Goal: Obtain resource: Obtain resource

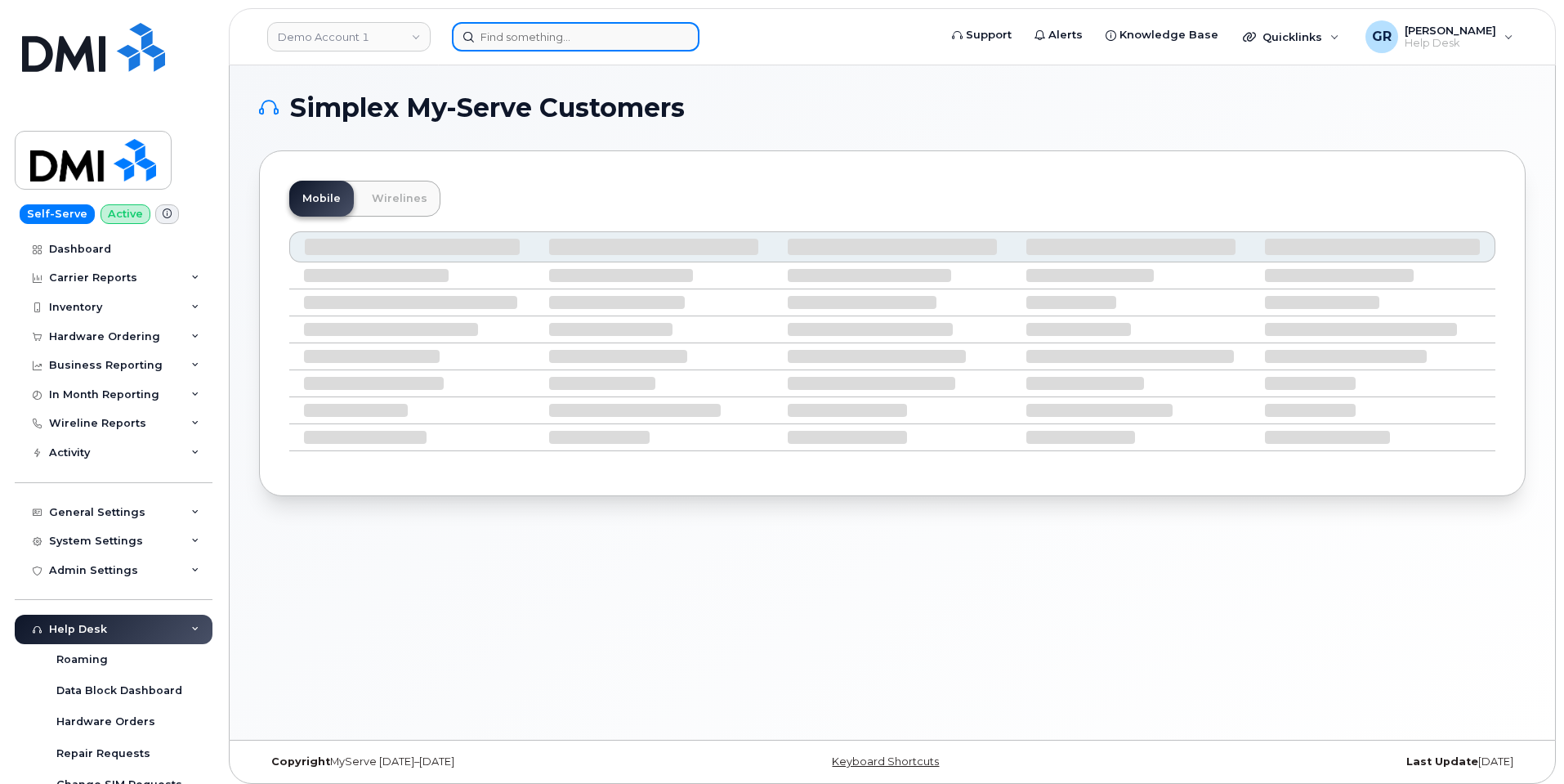
click at [521, 40] on input at bounding box center [576, 36] width 248 height 30
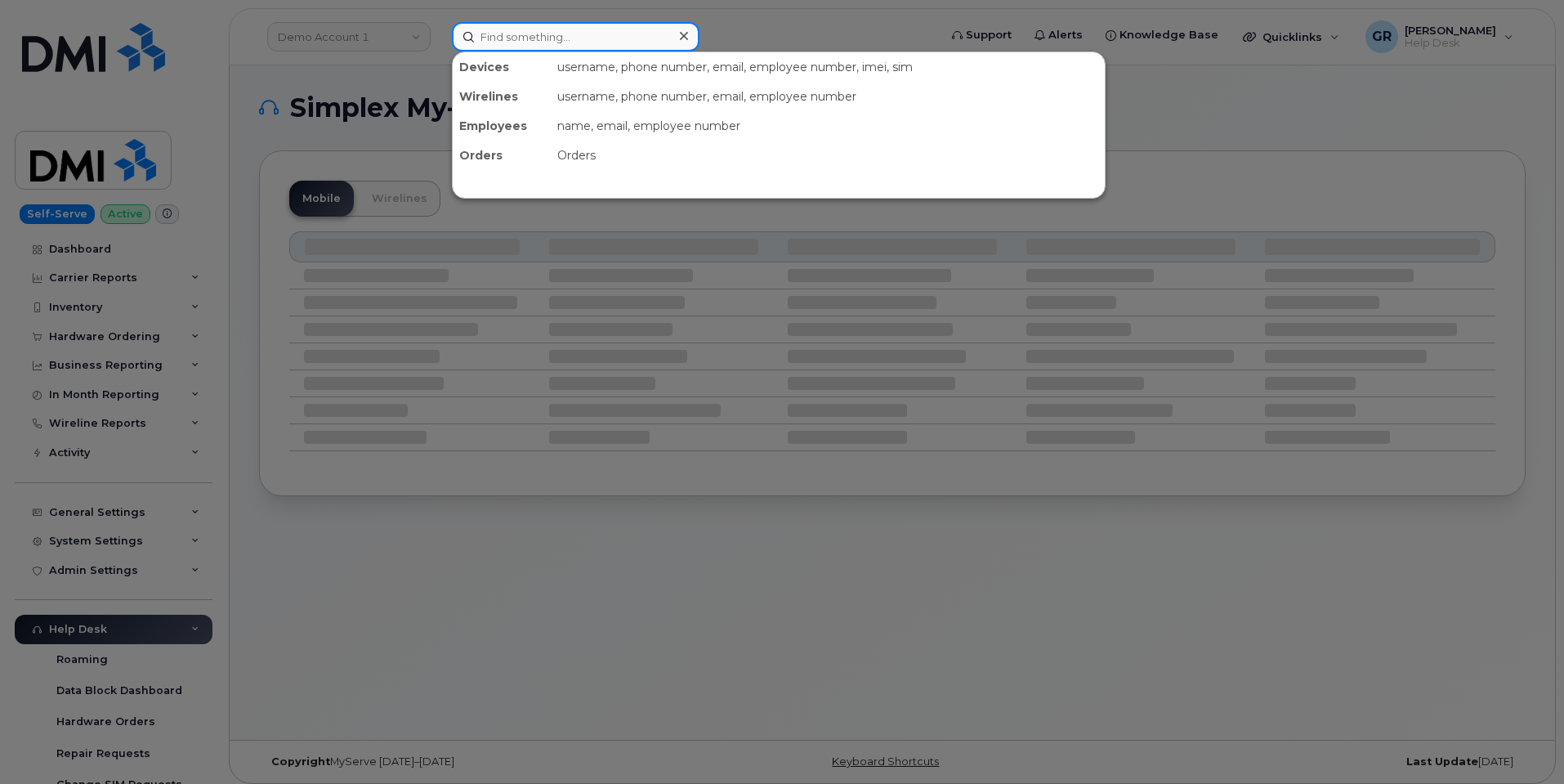
paste input "647-617-3972"
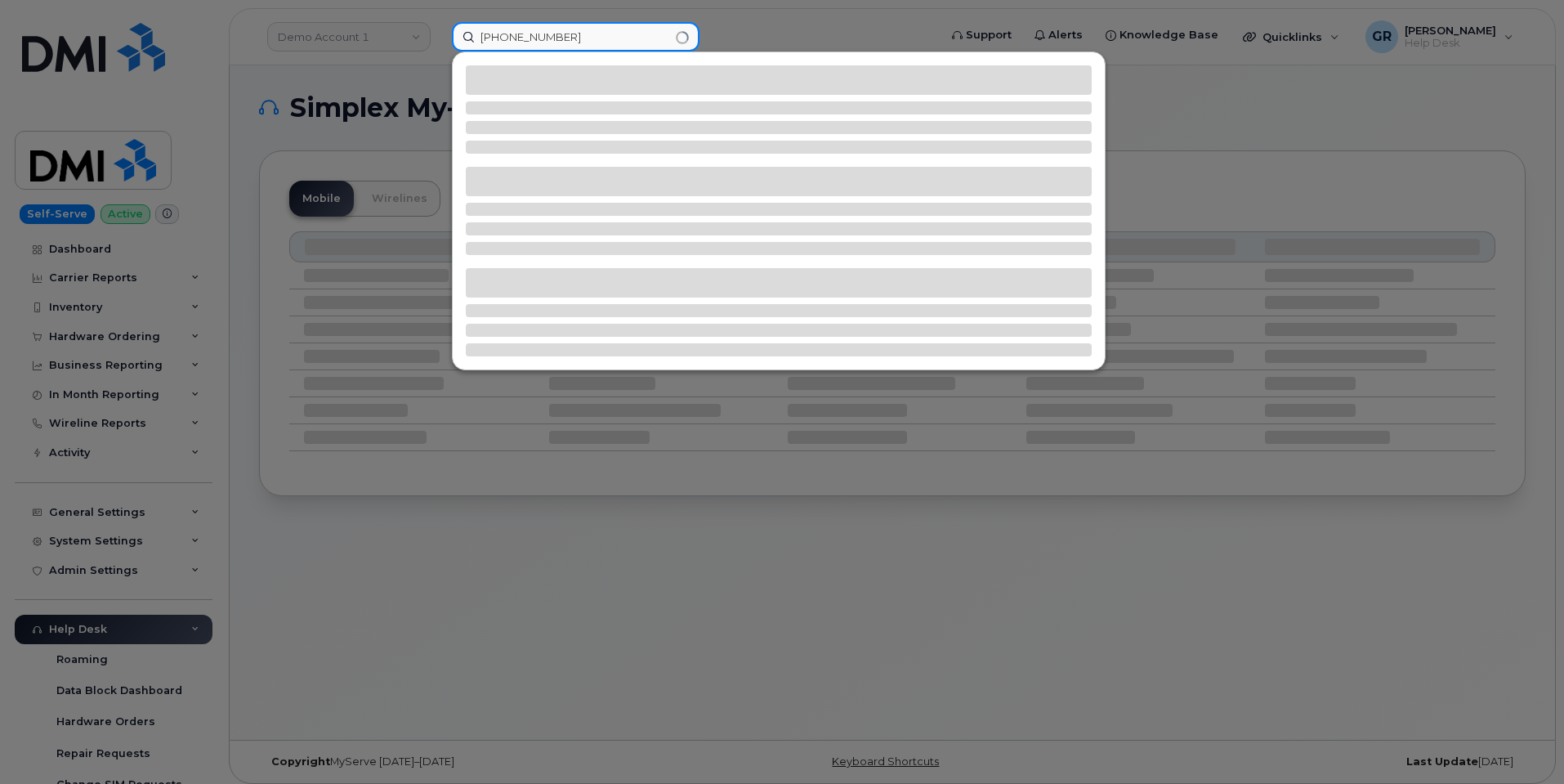
type input "647-617-3972"
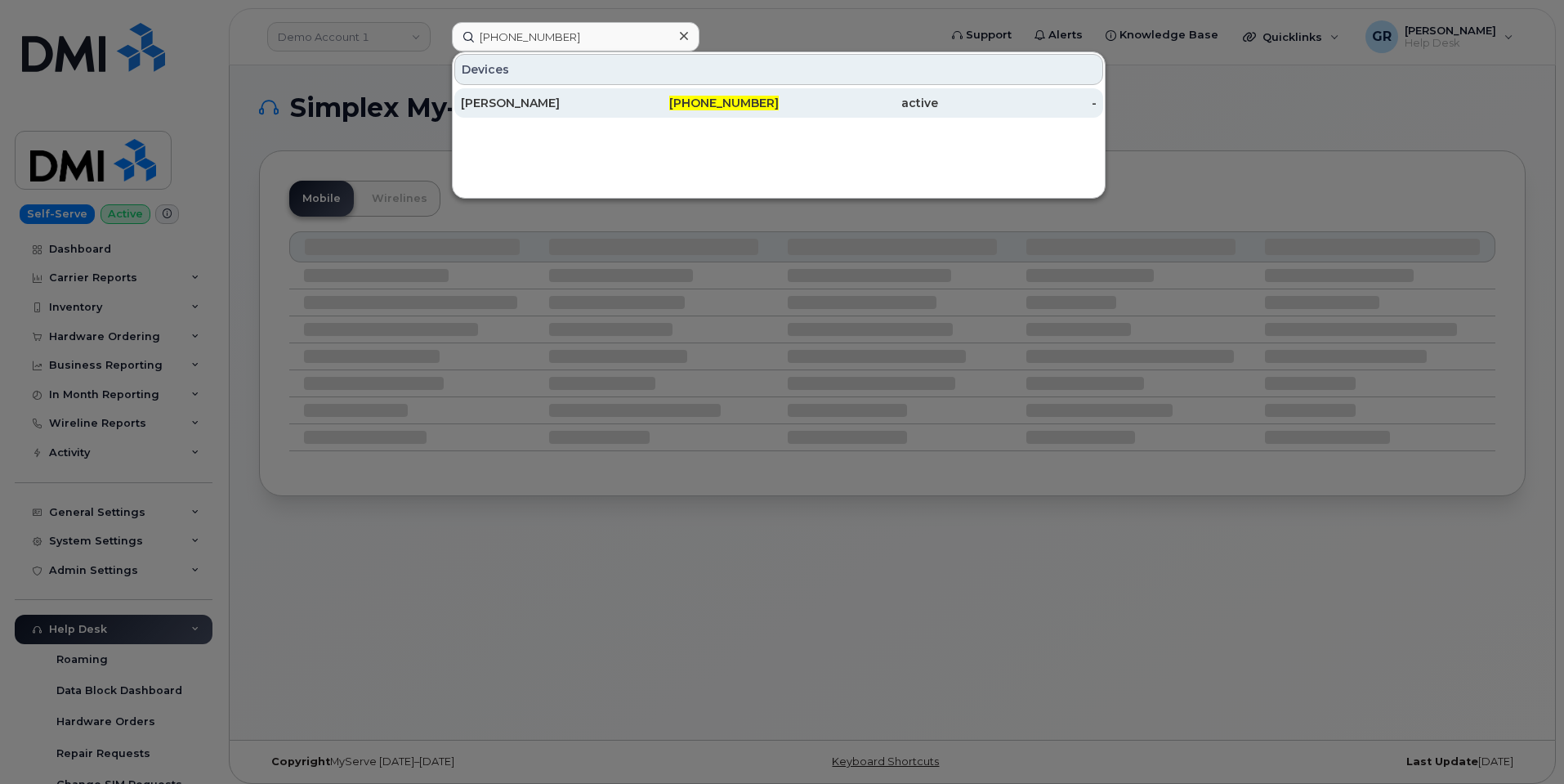
click at [715, 101] on span "647-617-3972" at bounding box center [724, 102] width 110 height 14
click at [546, 104] on div "John Steh" at bounding box center [540, 102] width 159 height 16
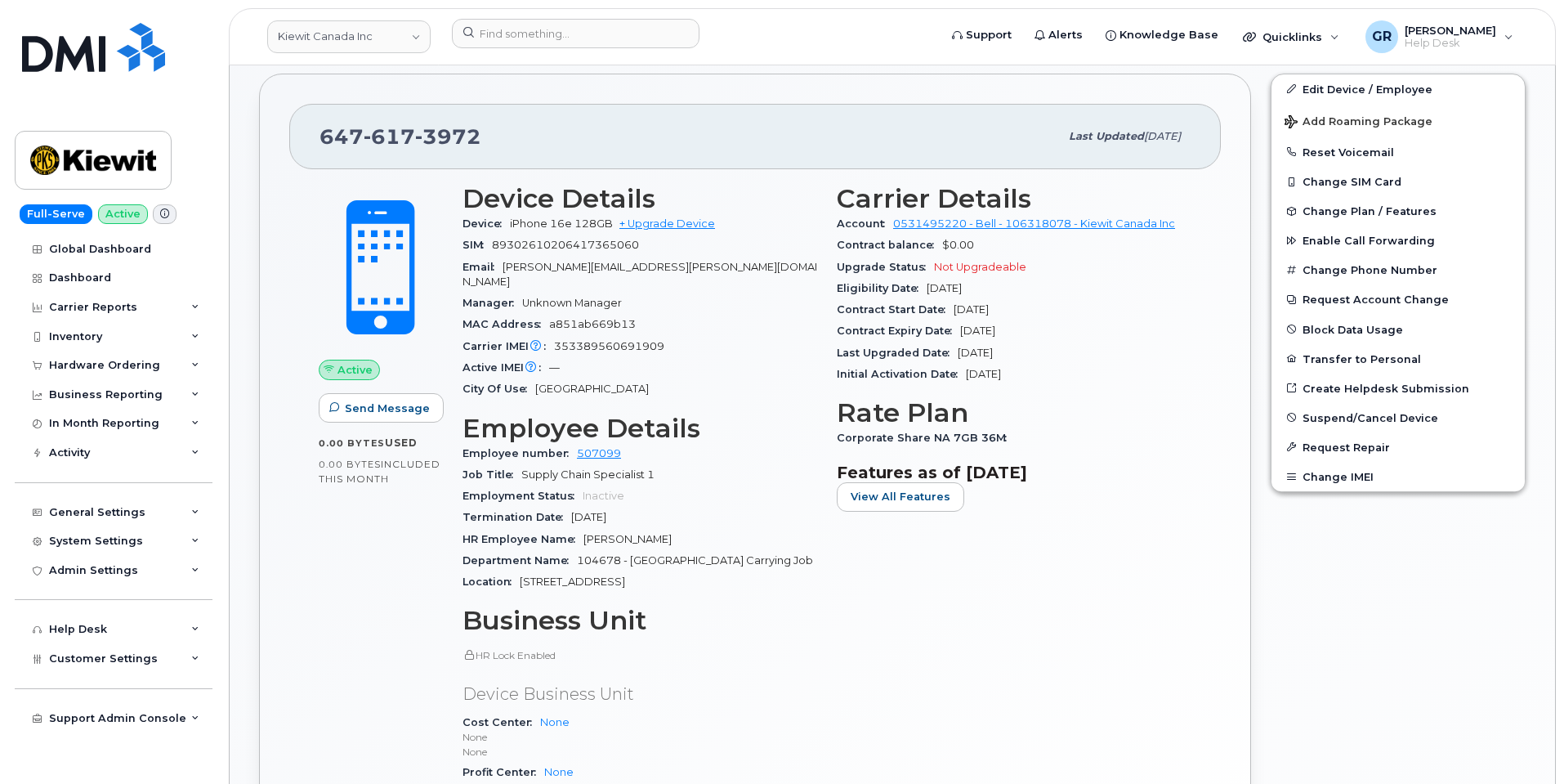
scroll to position [312, 0]
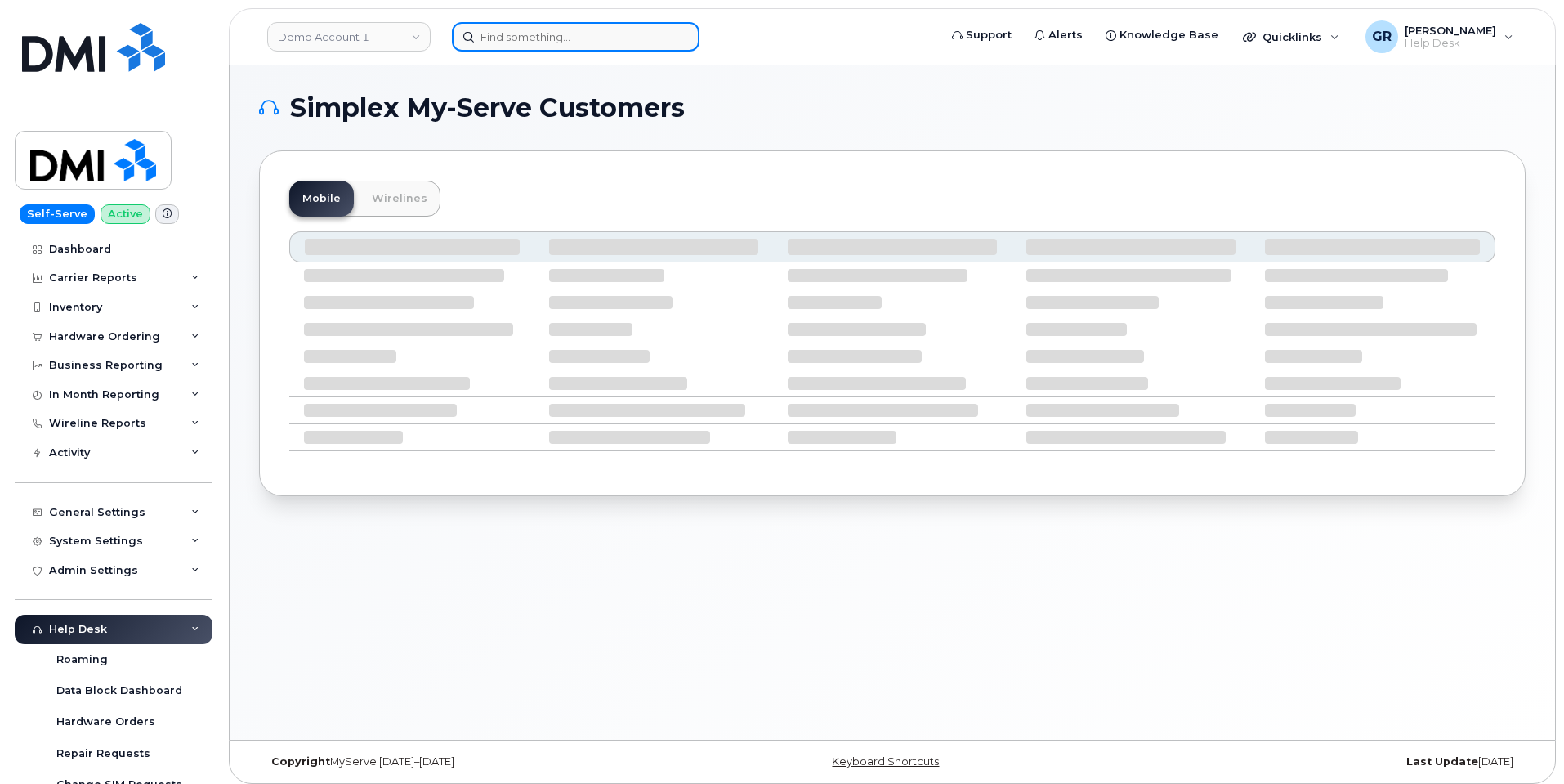
click at [519, 40] on input at bounding box center [576, 36] width 248 height 30
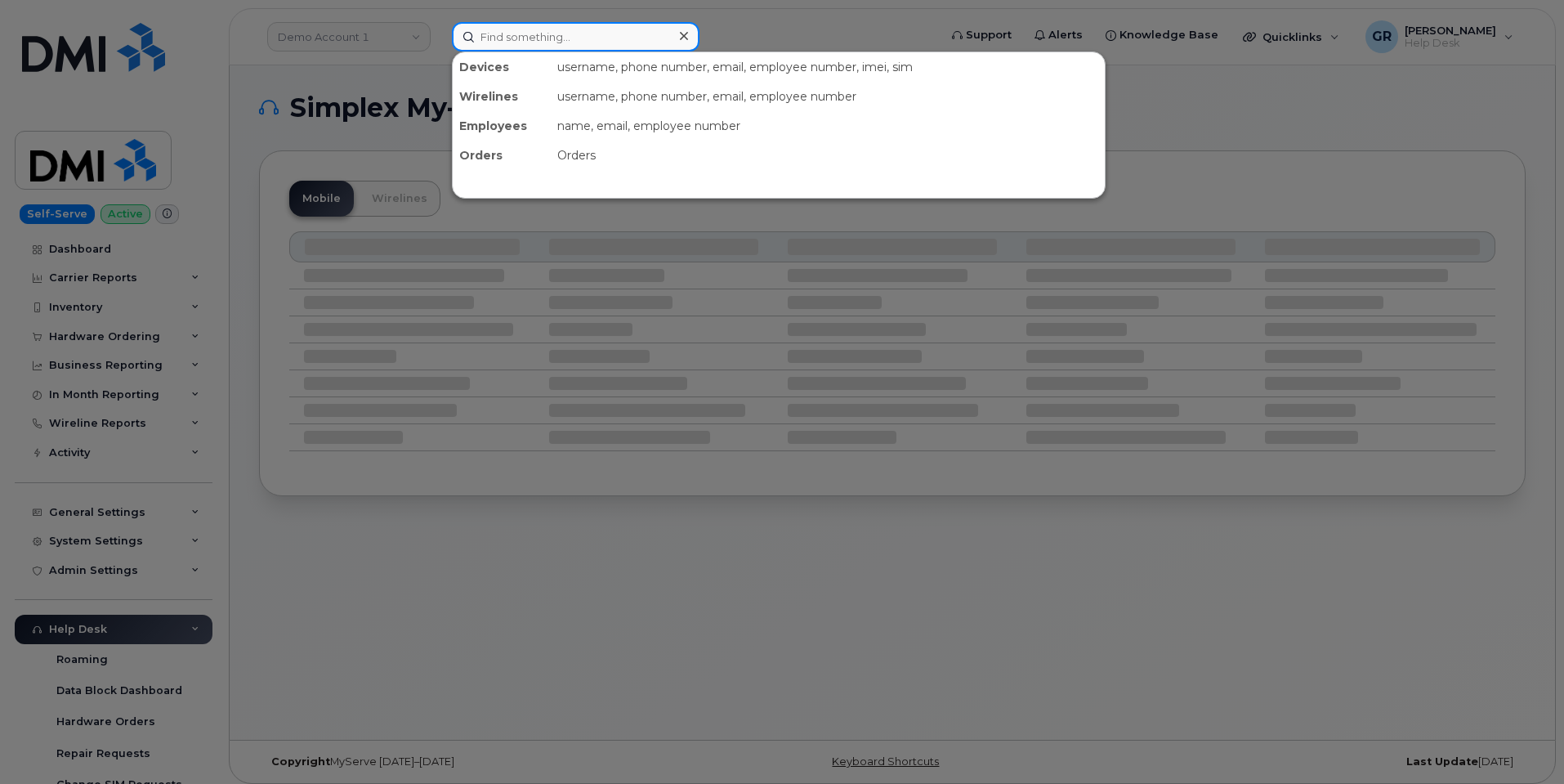
paste input "64297"
type input "64297"
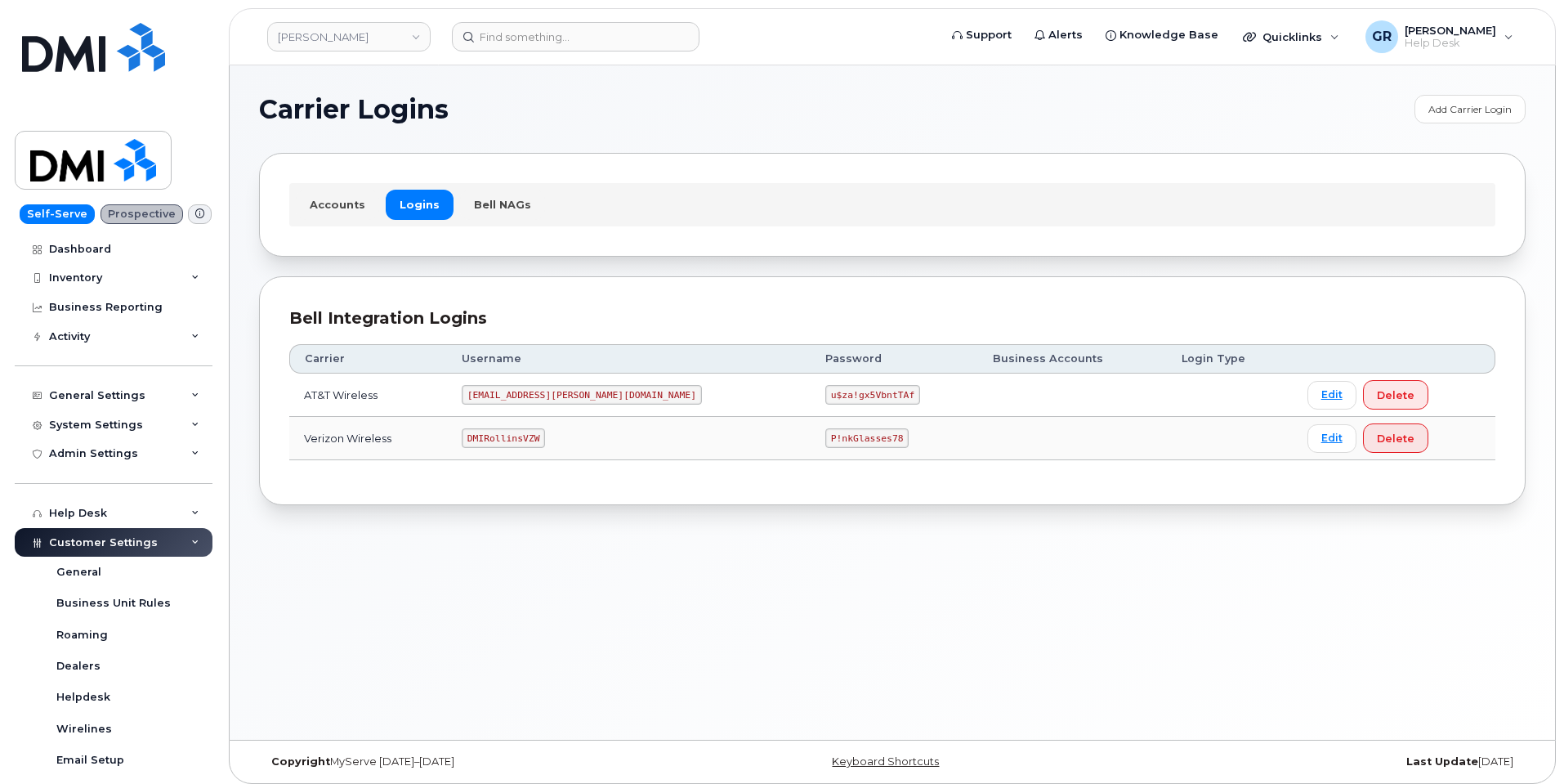
click at [533, 441] on code "DMIRollinsVZW" at bounding box center [503, 438] width 83 height 19
copy code "DMIRollinsVZW"
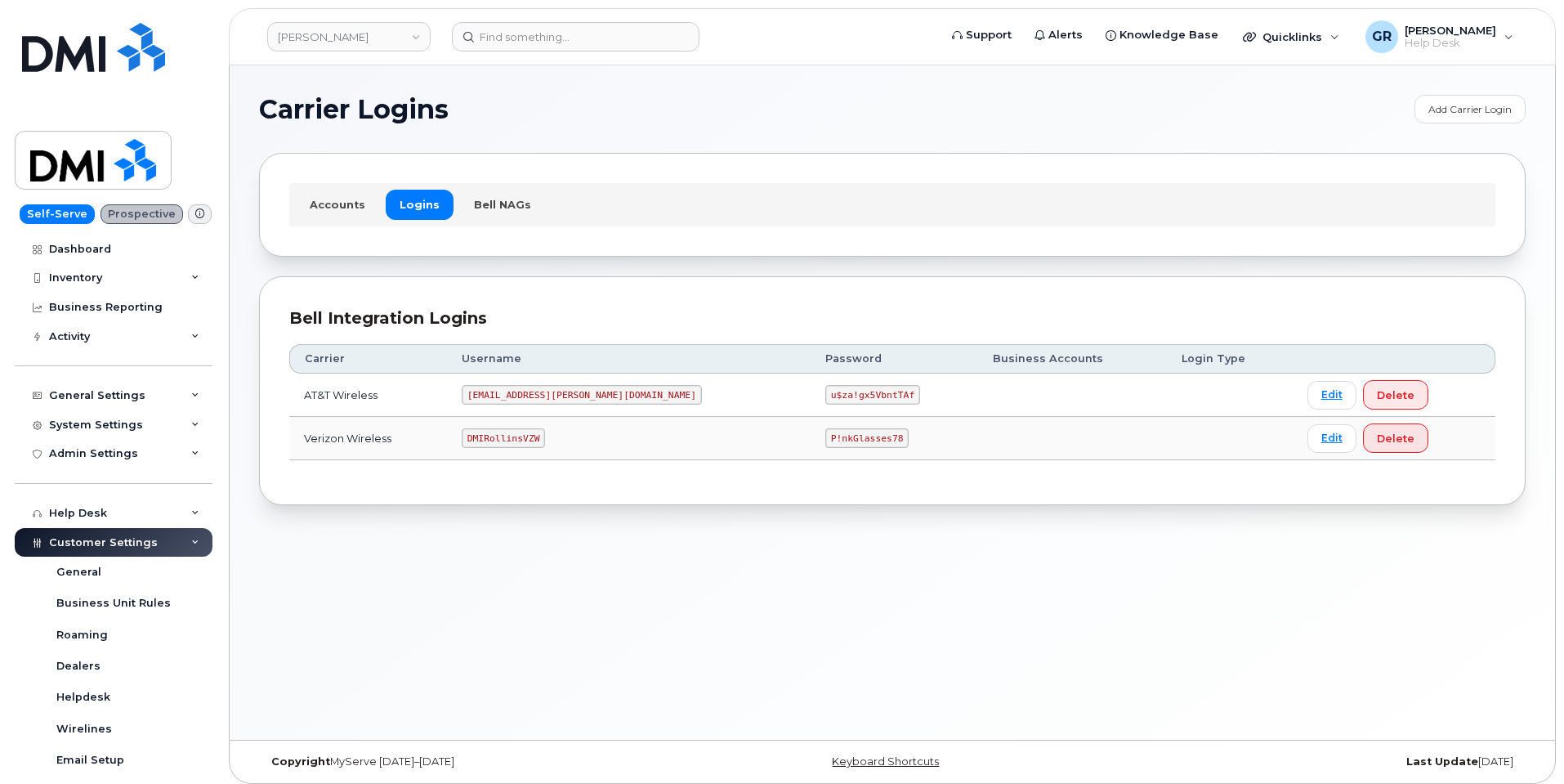
click at [825, 438] on code "P!nkGlasses78" at bounding box center [867, 438] width 83 height 19
copy code "P!nkGlasses78"
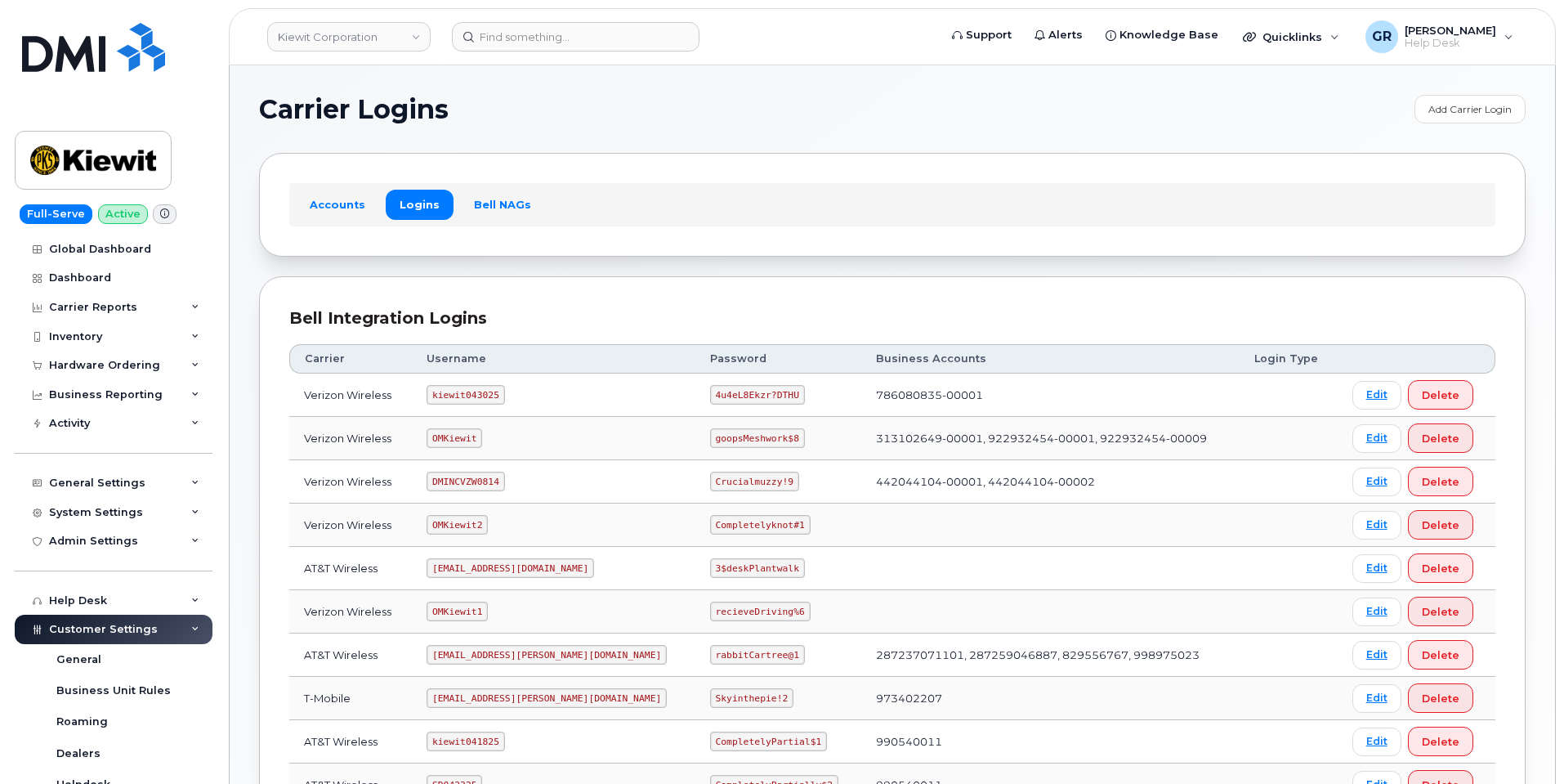
click at [476, 397] on code "kiewit043025" at bounding box center [465, 395] width 78 height 19
copy code "kiewit043025"
click at [710, 397] on code "4u4eL8Ekzr?DTHU" at bounding box center [757, 395] width 94 height 19
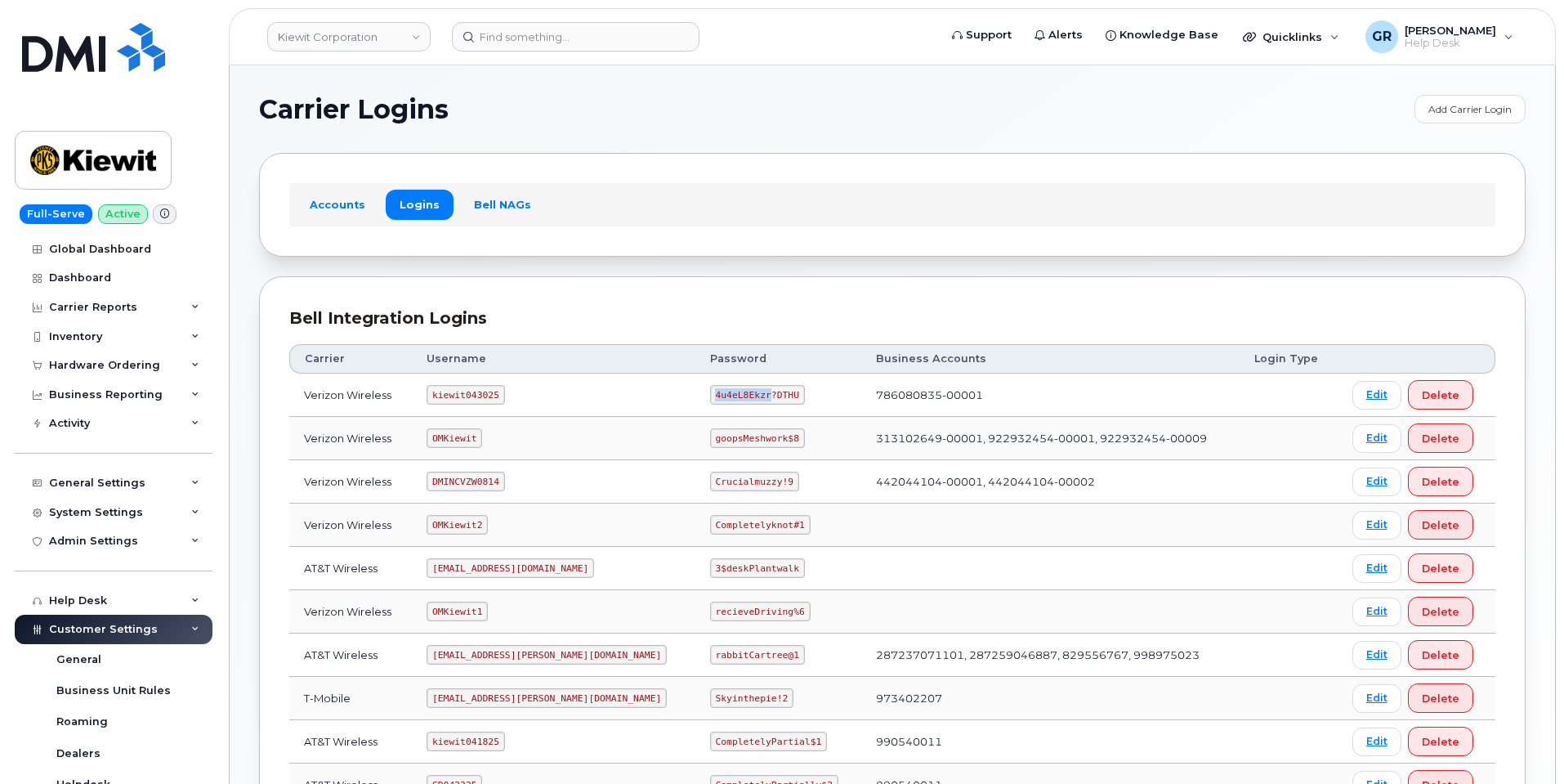
click at [710, 397] on code "4u4eL8Ekzr?DTHU" at bounding box center [757, 395] width 94 height 19
copy code "4u4eL8Ekzr?DTHU"
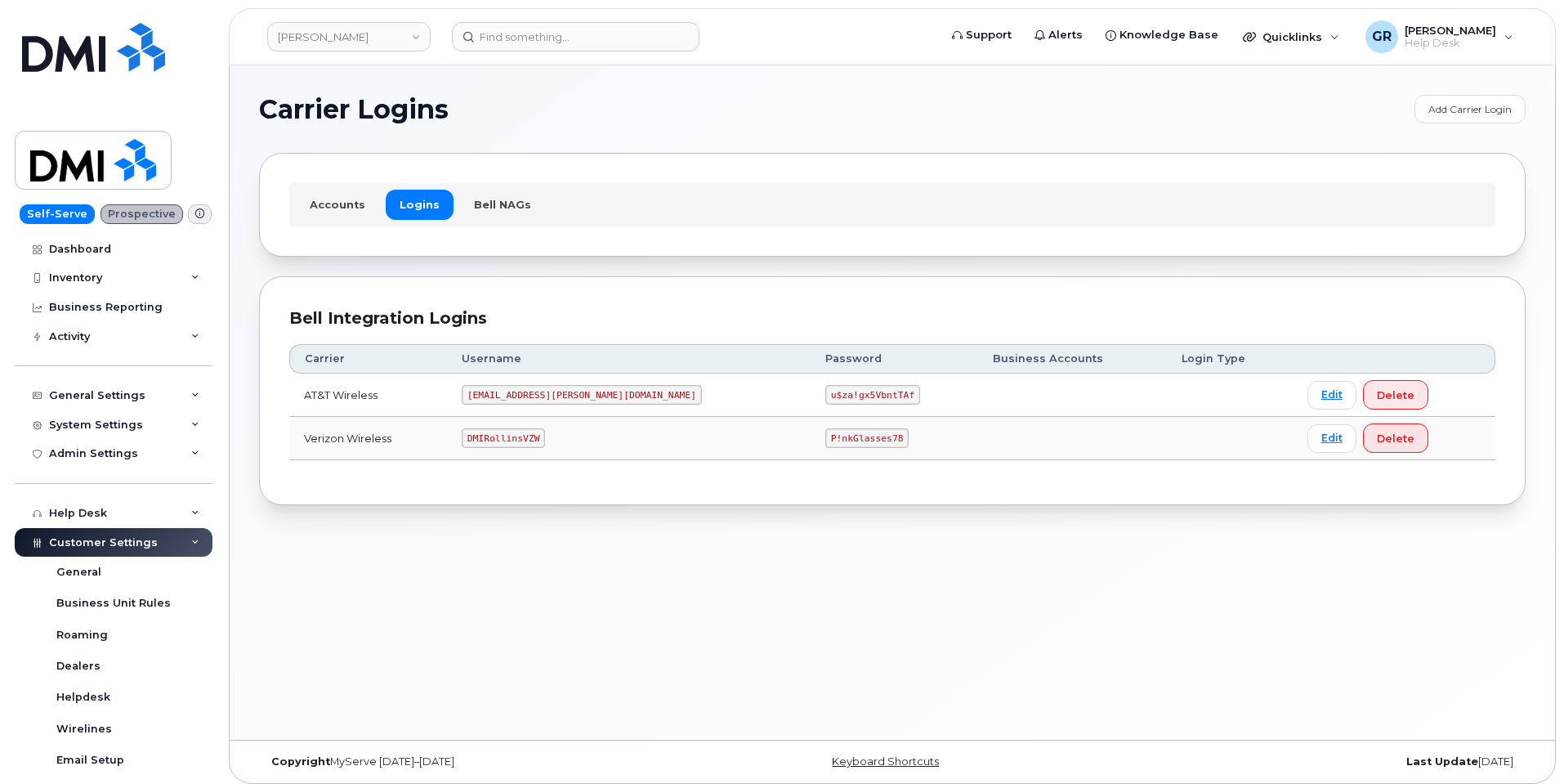
click at [825, 389] on code "u$za!gx5VbntTAf" at bounding box center [873, 395] width 94 height 19
copy code "u$za!gx5VbntTAf"
